Goal: Task Accomplishment & Management: Manage account settings

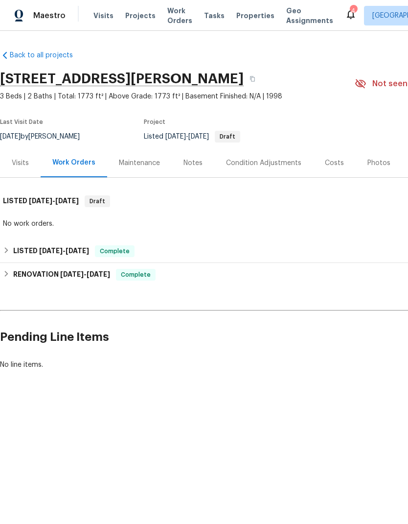
click at [137, 17] on span "Projects" at bounding box center [140, 16] width 30 height 10
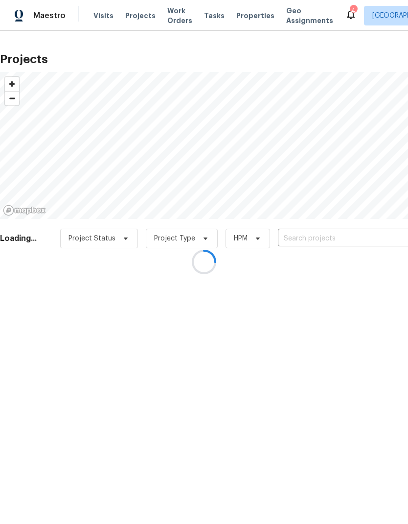
click at [322, 238] on div at bounding box center [204, 262] width 408 height 524
click at [318, 239] on div at bounding box center [204, 262] width 408 height 524
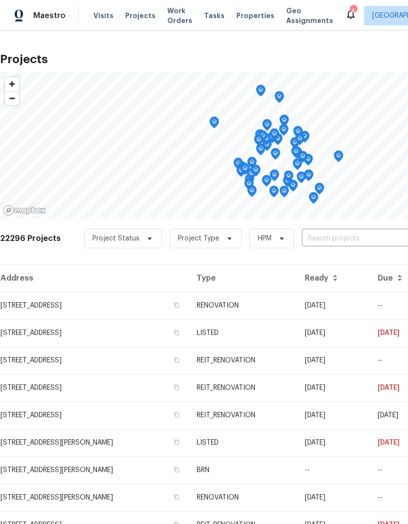
click at [339, 235] on input "text" at bounding box center [358, 238] width 112 height 15
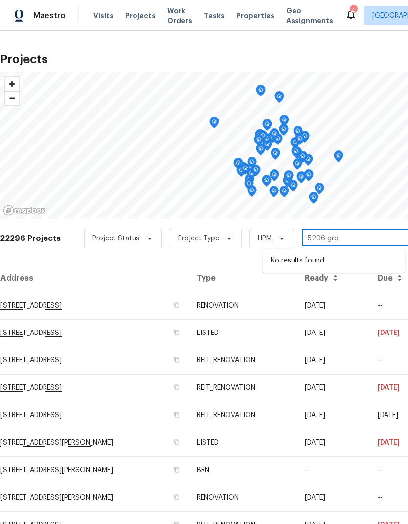
type input "5206 gr"
click at [346, 260] on li "[STREET_ADDRESS]" at bounding box center [334, 261] width 142 height 17
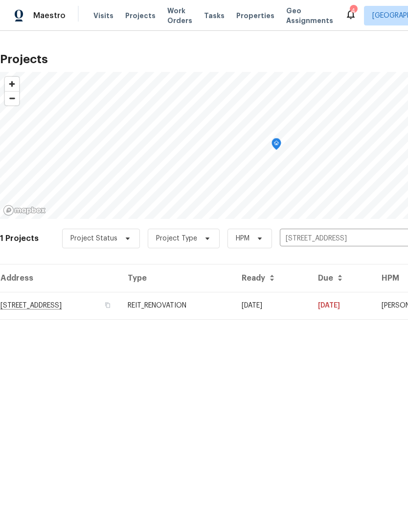
click at [63, 305] on td "[STREET_ADDRESS]" at bounding box center [60, 305] width 120 height 27
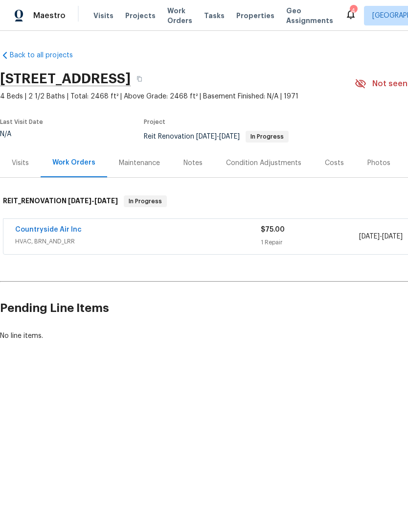
click at [49, 228] on link "Countryside Air Inc" at bounding box center [48, 229] width 67 height 7
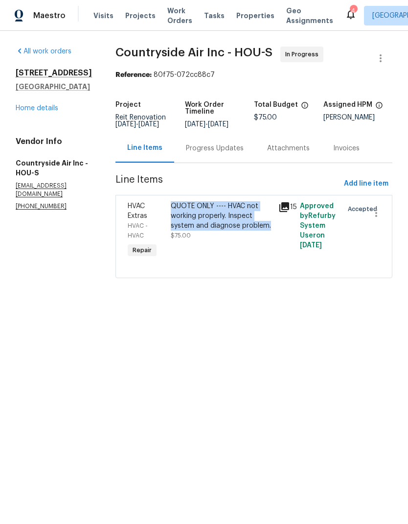
click at [44, 109] on link "Home details" at bounding box center [37, 108] width 43 height 7
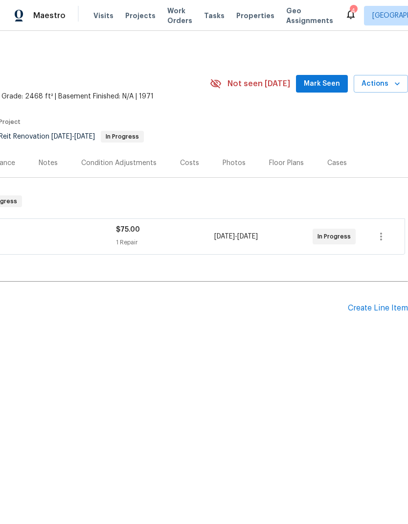
scroll to position [0, 145]
click at [371, 311] on div "Create Line Item" at bounding box center [378, 307] width 60 height 9
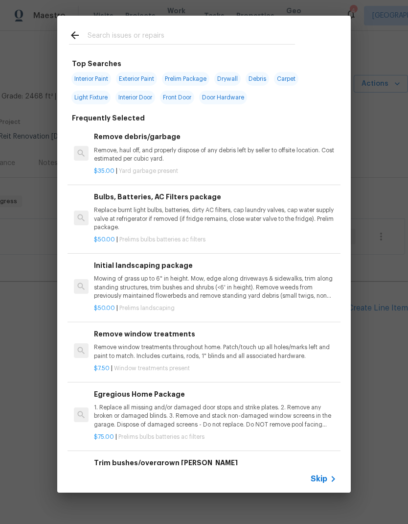
click at [325, 481] on span "Skip" at bounding box center [319, 479] width 17 height 10
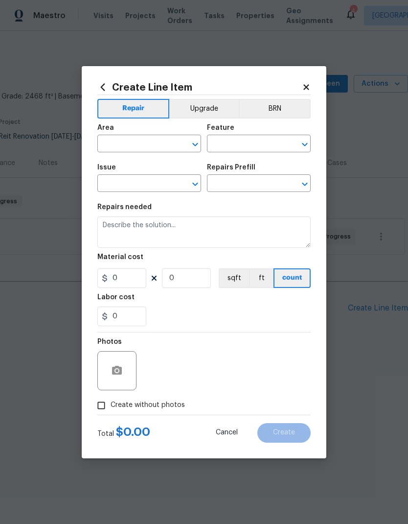
click at [139, 148] on input "text" at bounding box center [135, 144] width 76 height 15
click at [126, 164] on li "HVAC" at bounding box center [149, 166] width 104 height 16
type input "HVAC"
click at [247, 143] on input "text" at bounding box center [245, 144] width 76 height 15
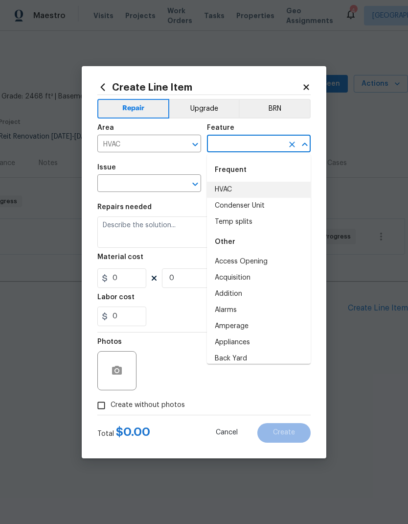
click at [239, 189] on li "HVAC" at bounding box center [259, 190] width 104 height 16
type input "HVAC"
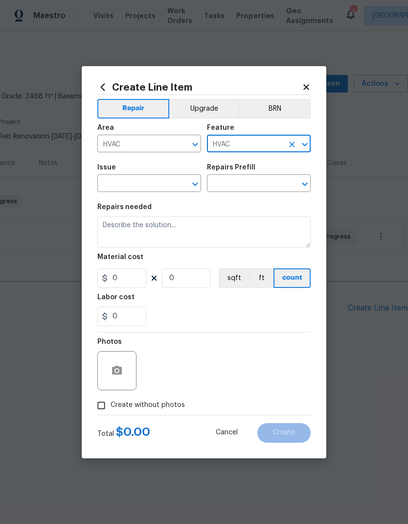
click at [132, 185] on input "text" at bounding box center [135, 184] width 76 height 15
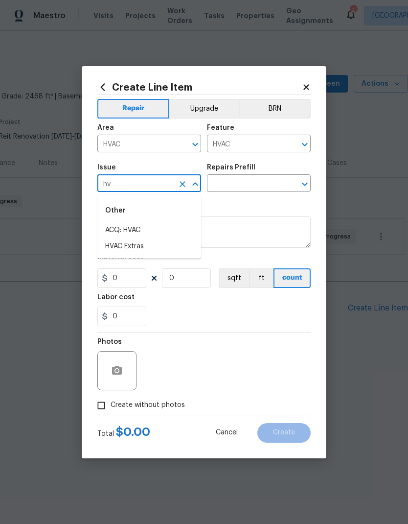
click at [145, 247] on li "HVAC Extras" at bounding box center [149, 246] width 104 height 16
type input "HVAC Extras"
click at [247, 186] on input "text" at bounding box center [245, 184] width 76 height 15
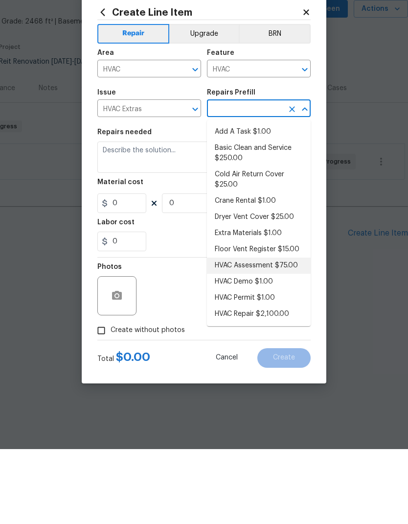
click at [288, 332] on li "HVAC Assessment $75.00" at bounding box center [259, 340] width 104 height 16
type input "HVAC Assessment $75.00"
type textarea "HVAC not working properly. Inspect system and diagnose problem."
type input "1"
type input "HVAC Assessment $75.00"
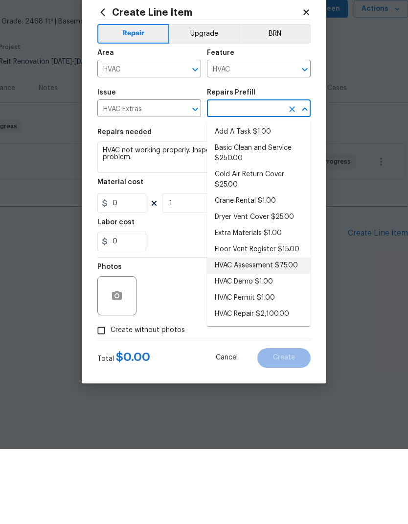
type input "75"
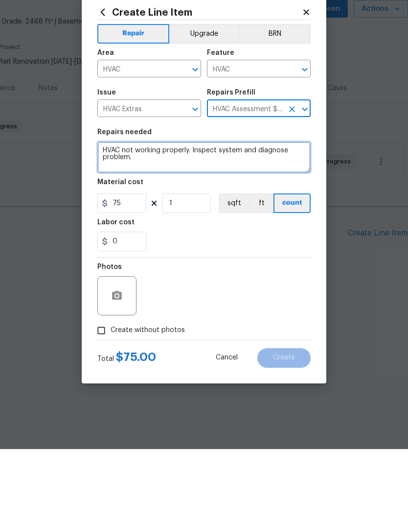
click at [106, 216] on textarea "HVAC not working properly. Inspect system and diagnose problem." at bounding box center [203, 231] width 213 height 31
click at [111, 216] on textarea "HVAC not working properly. Inspect system and diagnose problem." at bounding box center [203, 231] width 213 height 31
click at [100, 216] on textarea "HVAC not working properly. Inspect system and diagnose problem." at bounding box center [203, 231] width 213 height 31
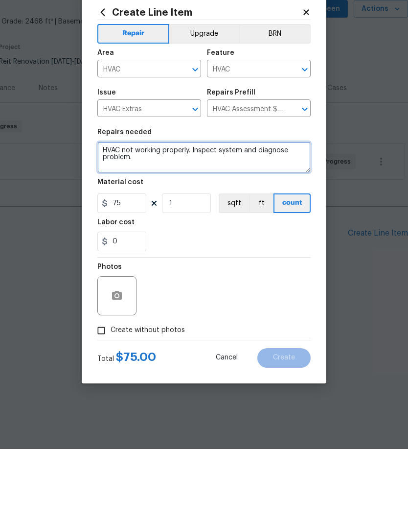
paste textarea "QUOTE ONLY ---- HVAC not working properly. Inspect system and diagnose problem."
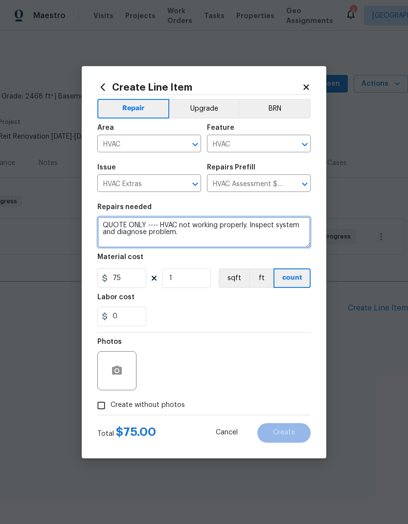
type textarea "QUOTE ONLY ---- HVAC not working properly. Inspect system and diagnose problem."
click at [101, 407] on input "Create without photos" at bounding box center [101, 405] width 19 height 19
checkbox input "true"
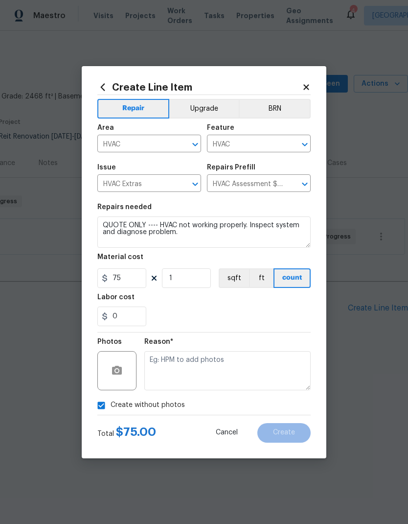
click at [234, 366] on textarea at bounding box center [227, 370] width 166 height 39
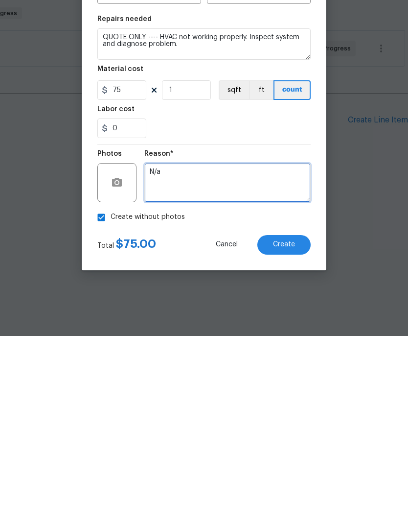
type textarea "N/a"
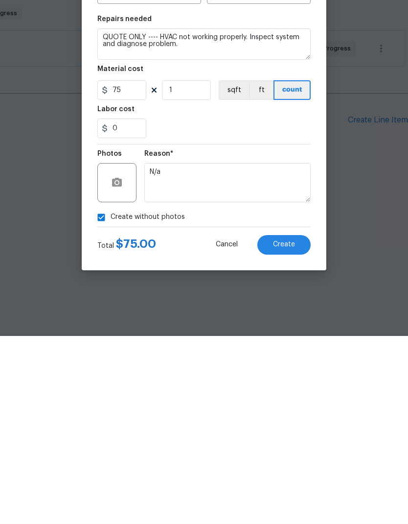
click at [287, 423] on button "Create" at bounding box center [283, 433] width 53 height 20
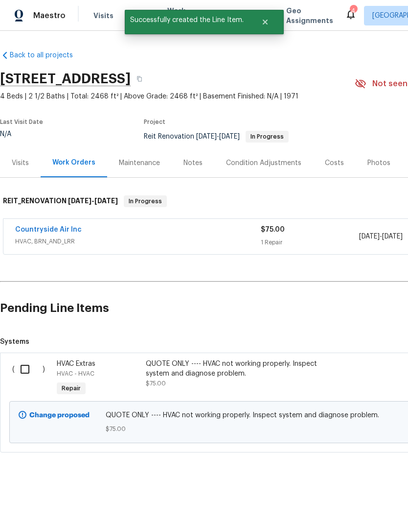
scroll to position [0, 0]
click at [155, 232] on div "Countryside Air Inc" at bounding box center [138, 231] width 246 height 12
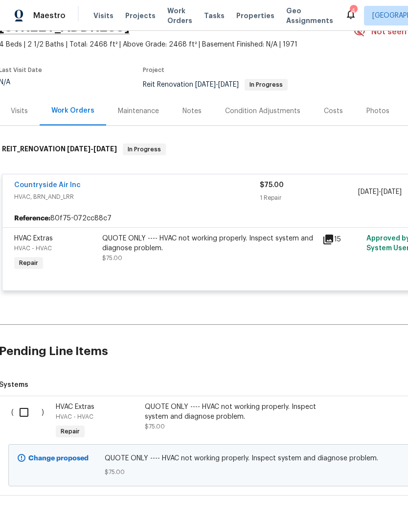
scroll to position [51, 1]
click at [24, 413] on input "checkbox" at bounding box center [28, 412] width 28 height 21
checkbox input "true"
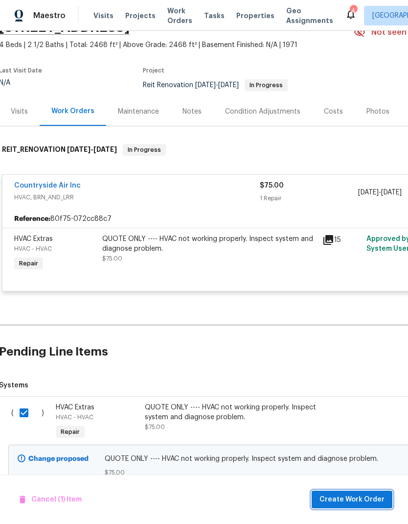
click at [352, 499] on span "Create Work Order" at bounding box center [352, 499] width 65 height 12
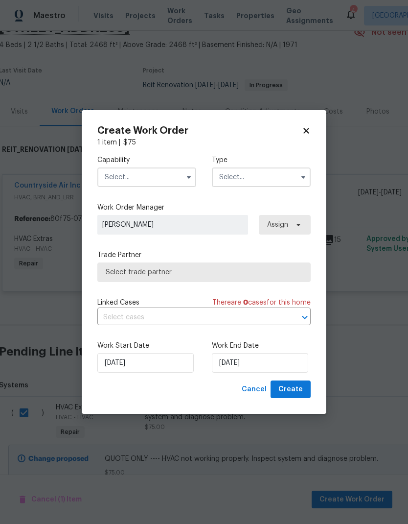
click at [141, 179] on input "text" at bounding box center [146, 177] width 99 height 20
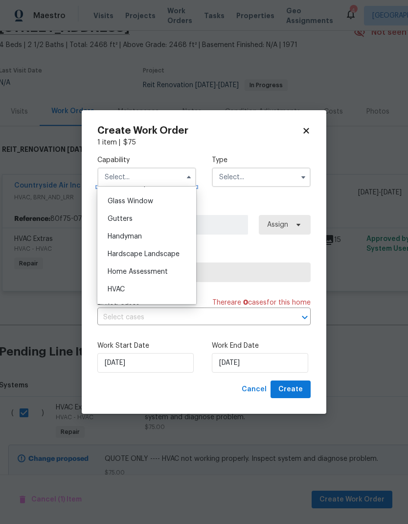
scroll to position [556, 0]
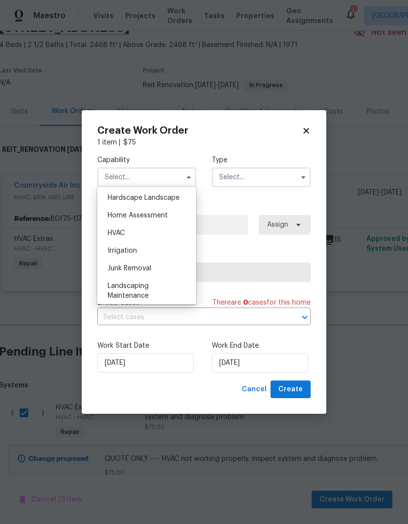
click at [142, 234] on div "HVAC" at bounding box center [147, 233] width 94 height 18
type input "HVAC"
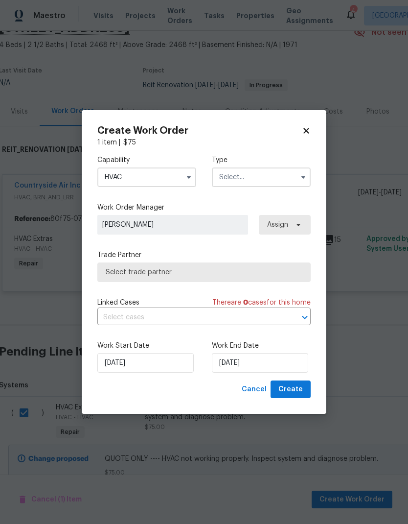
click at [268, 181] on input "text" at bounding box center [261, 177] width 99 height 20
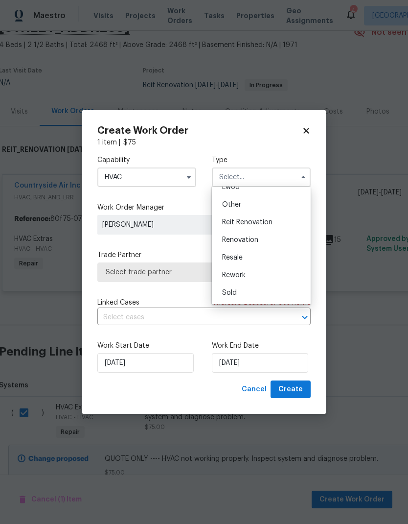
scroll to position [116, 0]
click at [260, 222] on span "Reit Renovation" at bounding box center [247, 222] width 50 height 7
type input "Reit Renovation"
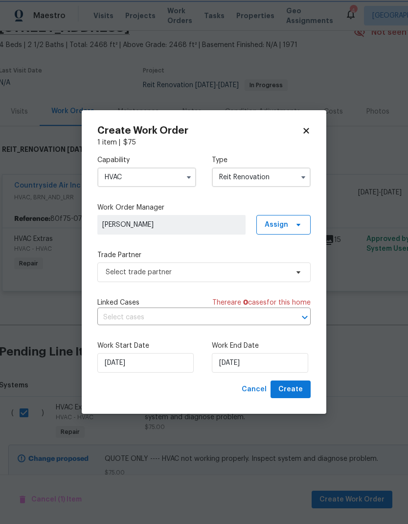
scroll to position [0, 0]
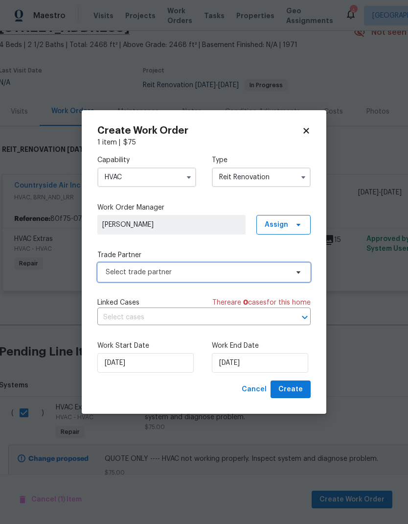
click at [190, 273] on span "Select trade partner" at bounding box center [197, 272] width 183 height 10
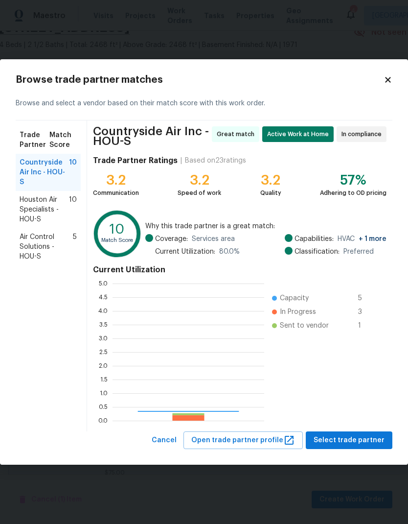
scroll to position [137, 152]
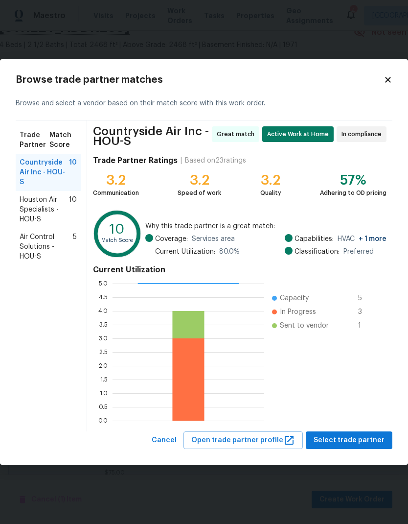
click at [49, 202] on span "Houston Air Specialists - HOU-S" at bounding box center [44, 209] width 49 height 29
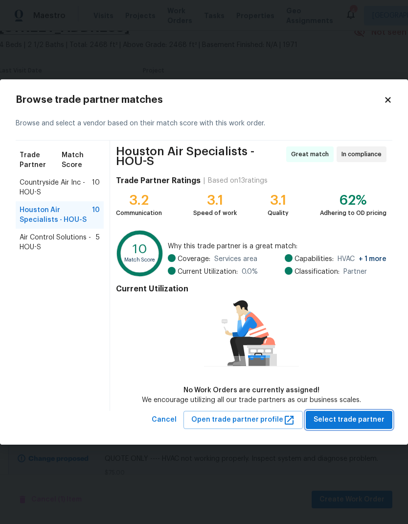
click at [362, 420] on span "Select trade partner" at bounding box center [349, 420] width 71 height 12
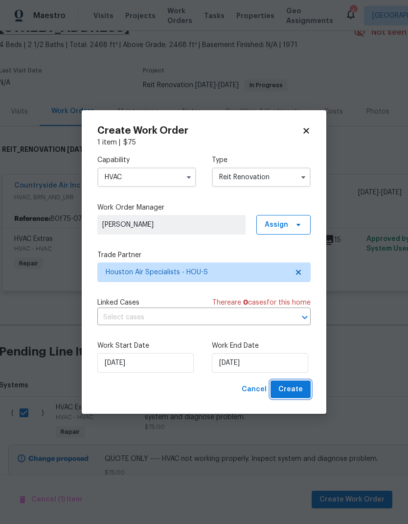
click at [299, 389] on span "Create" at bounding box center [290, 389] width 24 height 12
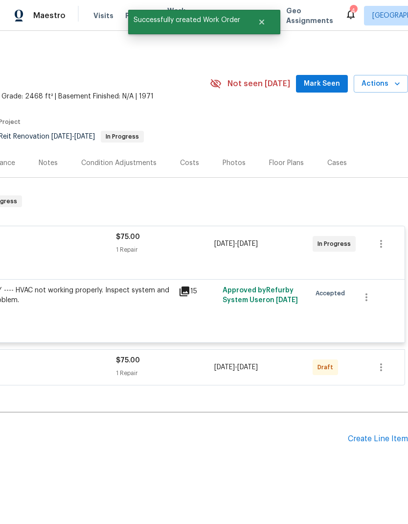
scroll to position [0, 145]
click at [385, 367] on icon "button" at bounding box center [381, 367] width 12 height 12
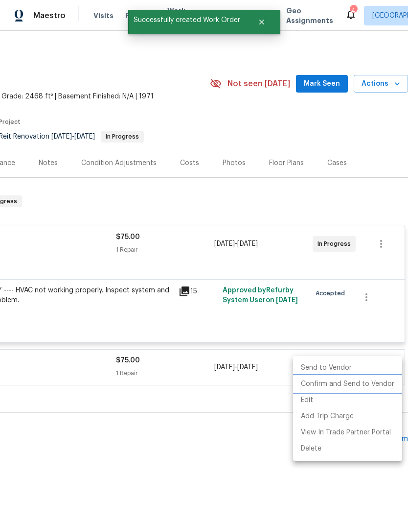
click at [315, 383] on li "Confirm and Send to Vendor" at bounding box center [347, 384] width 109 height 16
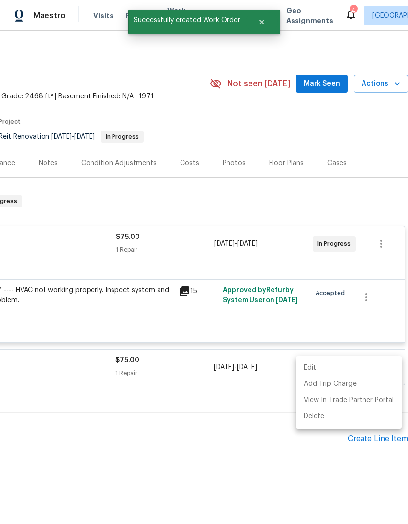
click at [72, 433] on div at bounding box center [204, 262] width 408 height 524
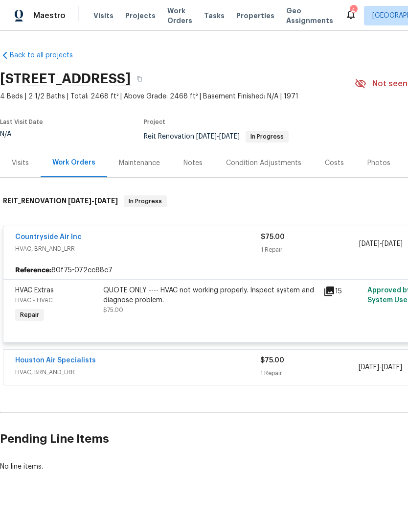
scroll to position [0, 0]
click at [52, 233] on link "Countryside Air Inc" at bounding box center [48, 236] width 67 height 7
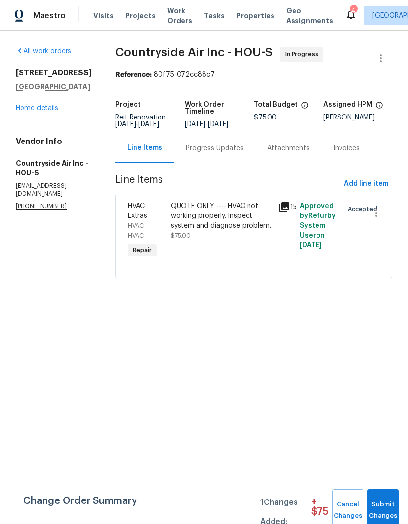
click at [212, 153] on div "Progress Updates" at bounding box center [215, 148] width 58 height 10
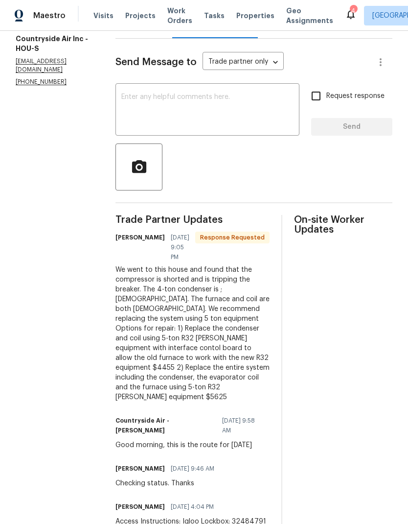
scroll to position [39, 0]
copy div "Access Instructions: Igloo Lockbox: 32484791"
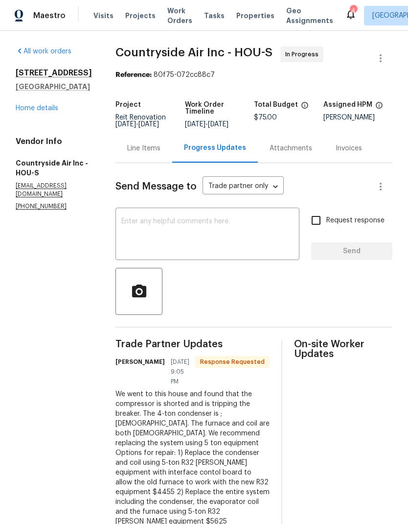
scroll to position [0, 0]
click at [42, 105] on link "Home details" at bounding box center [37, 108] width 43 height 7
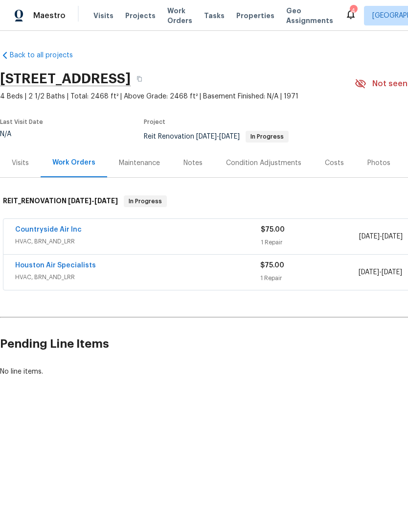
click at [57, 267] on link "Houston Air Specialists" at bounding box center [55, 265] width 81 height 7
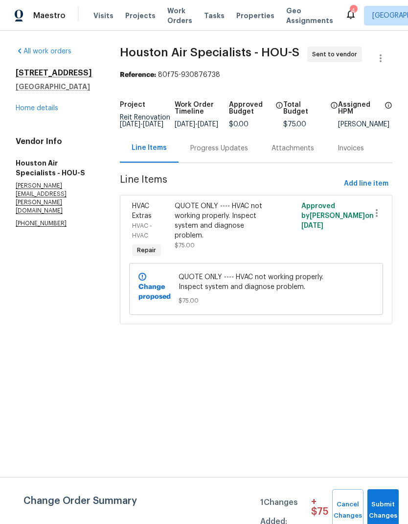
click at [218, 153] on div "Progress Updates" at bounding box center [219, 148] width 58 height 10
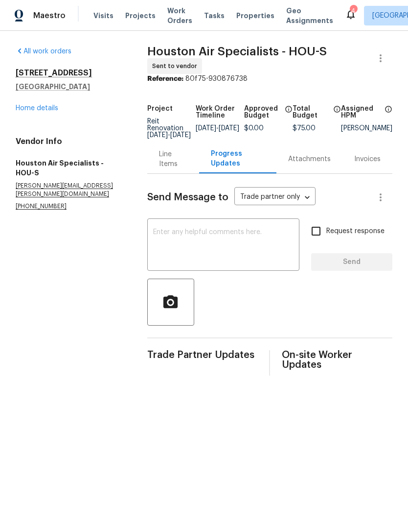
click at [215, 249] on textarea at bounding box center [223, 246] width 140 height 34
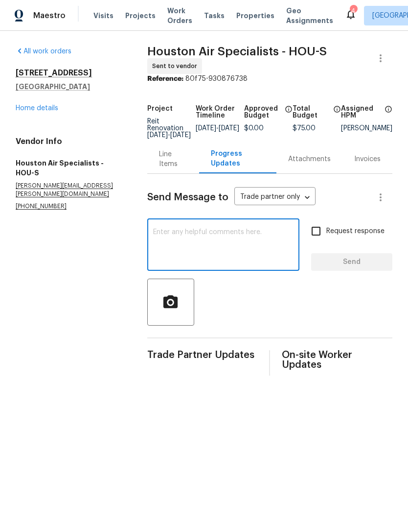
click at [180, 250] on textarea at bounding box center [223, 246] width 140 height 34
paste textarea "Access Instructions: Igloo Lockbox: 32484791"
type textarea "Access Instructions: Igloo Lockbox: 32484791"
click at [318, 238] on input "Request response" at bounding box center [316, 231] width 21 height 21
checkbox input "true"
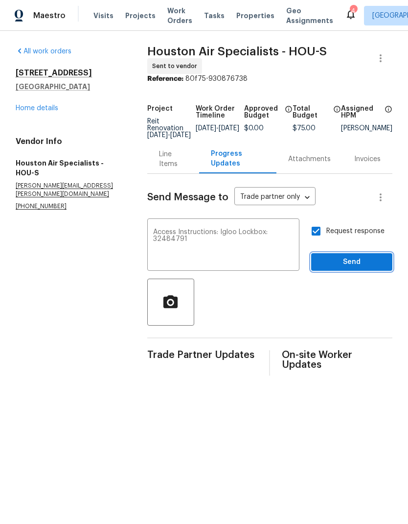
click at [359, 268] on span "Send" at bounding box center [352, 262] width 66 height 12
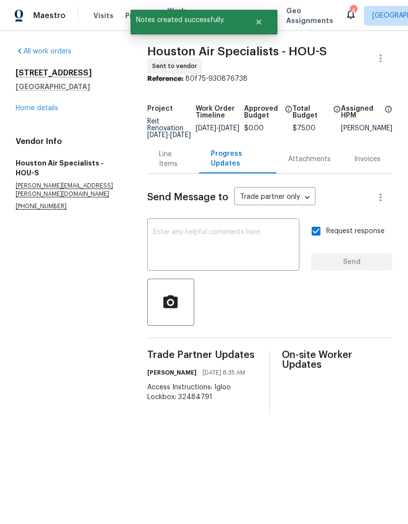
click at [210, 250] on textarea at bounding box center [223, 246] width 140 height 34
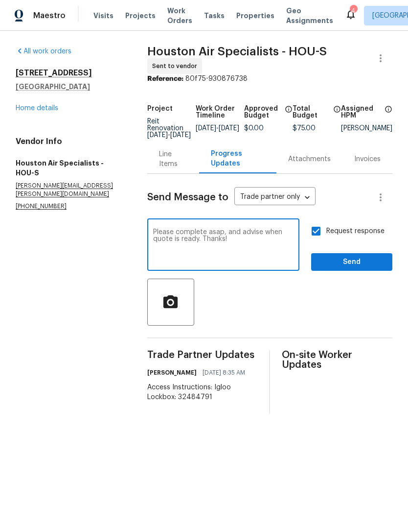
type textarea "Please complete asap, and advise when quote is ready. Thanks!"
click at [348, 295] on div at bounding box center [269, 301] width 245 height 47
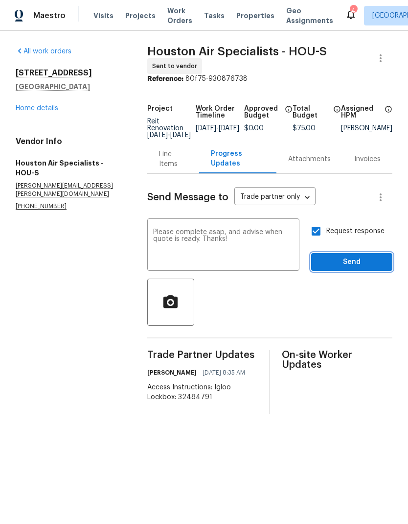
click at [362, 268] on span "Send" at bounding box center [352, 262] width 66 height 12
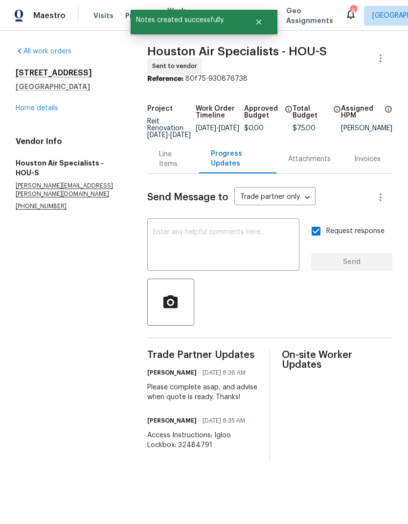
click at [51, 105] on link "Home details" at bounding box center [37, 108] width 43 height 7
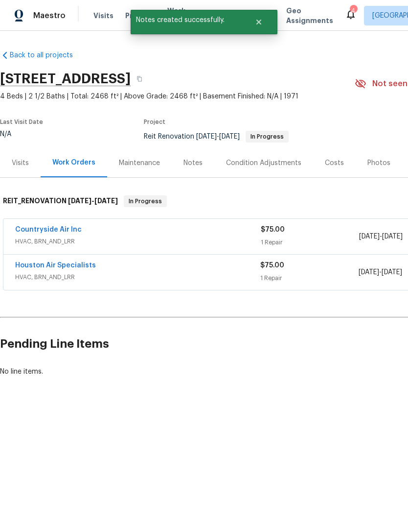
click at [56, 262] on link "Houston Air Specialists" at bounding box center [55, 265] width 81 height 7
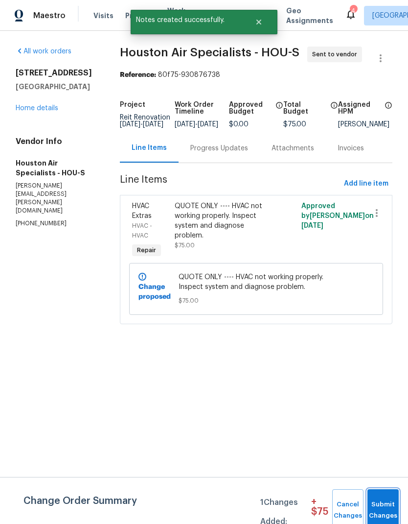
click at [394, 507] on span "Submit Changes" at bounding box center [383, 510] width 22 height 23
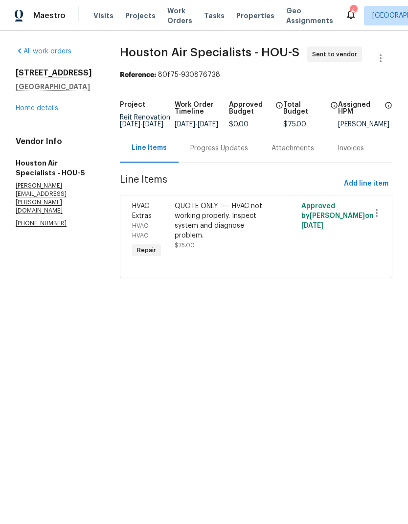
click at [40, 111] on link "Home details" at bounding box center [37, 108] width 43 height 7
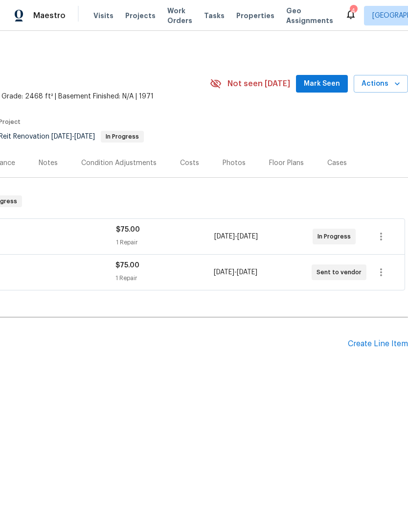
scroll to position [0, 145]
click at [330, 70] on div "[STREET_ADDRESS] 4 Beds | 2 1/2 Baths | Total: 2468 ft² | Above Grade: 2468 ft²…" at bounding box center [131, 83] width 553 height 35
click at [329, 85] on span "Mark Seen" at bounding box center [322, 84] width 36 height 12
